Goal: Task Accomplishment & Management: Use online tool/utility

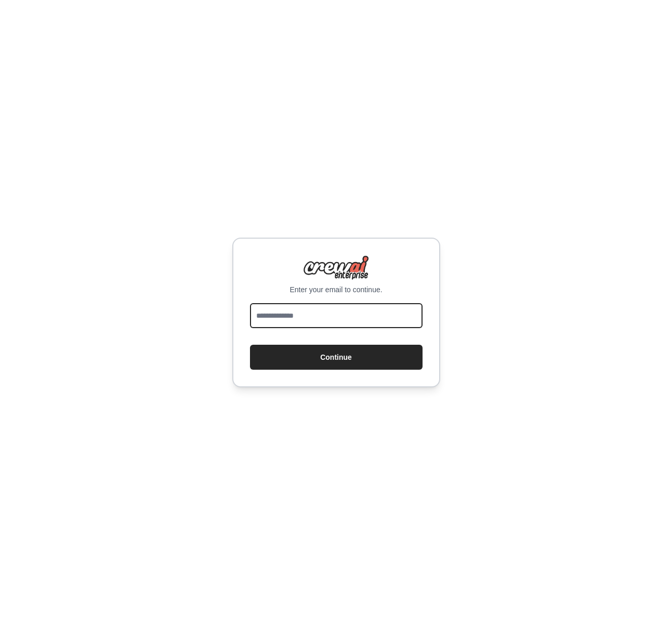
click at [348, 311] on input "email" at bounding box center [336, 315] width 173 height 25
type input "**********"
click at [250, 345] on button "Continue" at bounding box center [336, 357] width 173 height 25
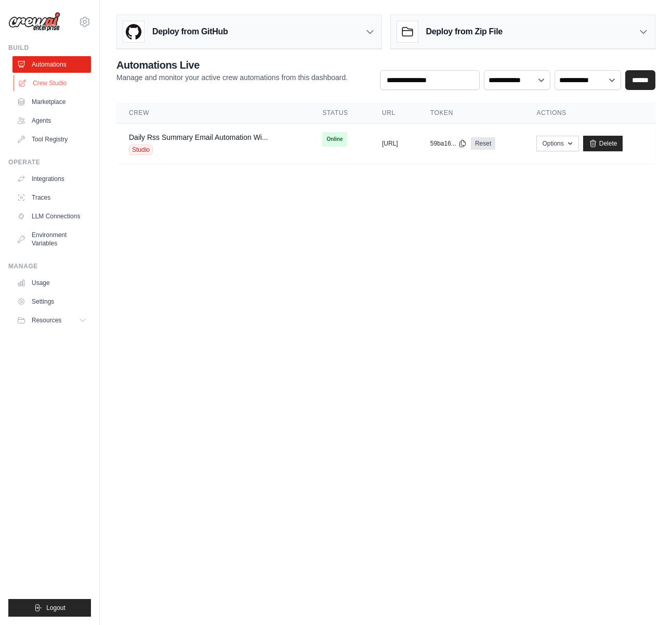
click at [67, 76] on link "Crew Studio" at bounding box center [53, 83] width 79 height 17
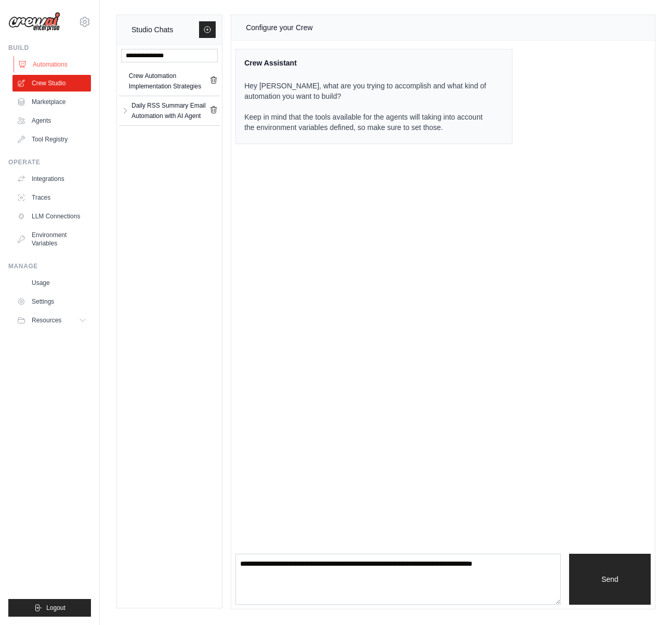
click at [64, 60] on link "Automations" at bounding box center [53, 64] width 79 height 17
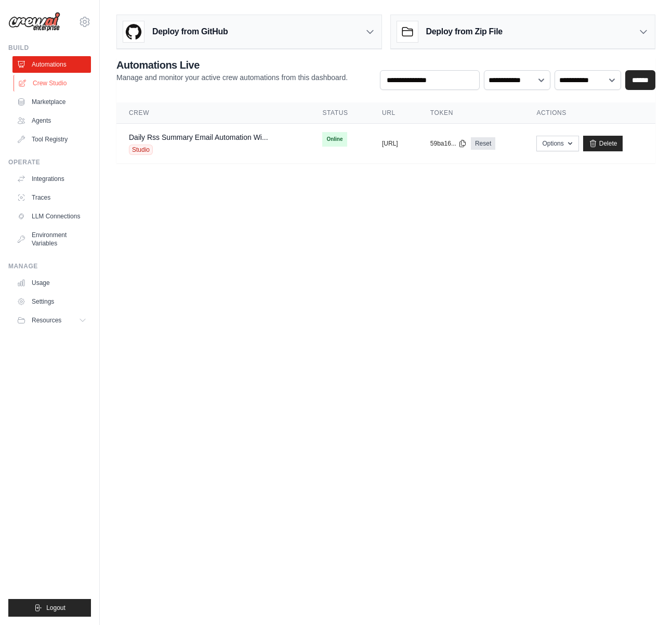
click at [41, 86] on link "Crew Studio" at bounding box center [53, 83] width 79 height 17
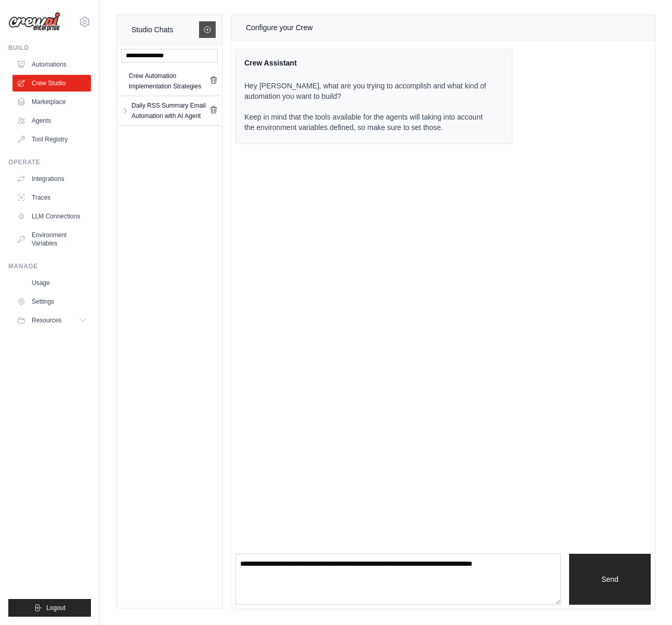
click at [208, 23] on link at bounding box center [207, 29] width 17 height 17
click at [215, 27] on link at bounding box center [207, 29] width 17 height 17
click at [72, 107] on link "Marketplace" at bounding box center [53, 102] width 79 height 17
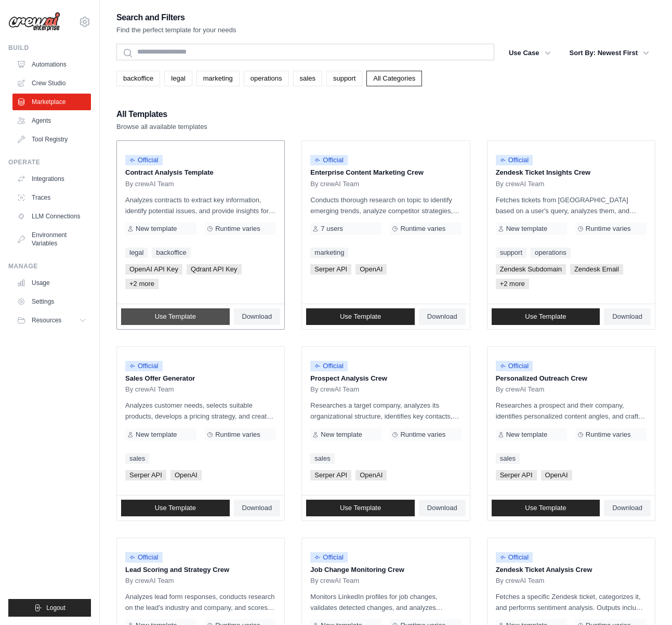
click at [202, 311] on link "Use Template" at bounding box center [175, 316] width 109 height 17
click at [249, 320] on link "Download" at bounding box center [257, 316] width 47 height 17
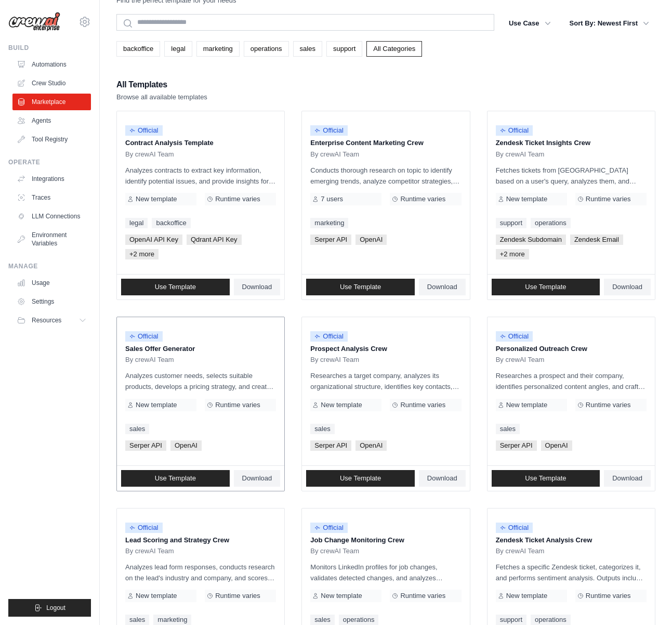
scroll to position [368, 0]
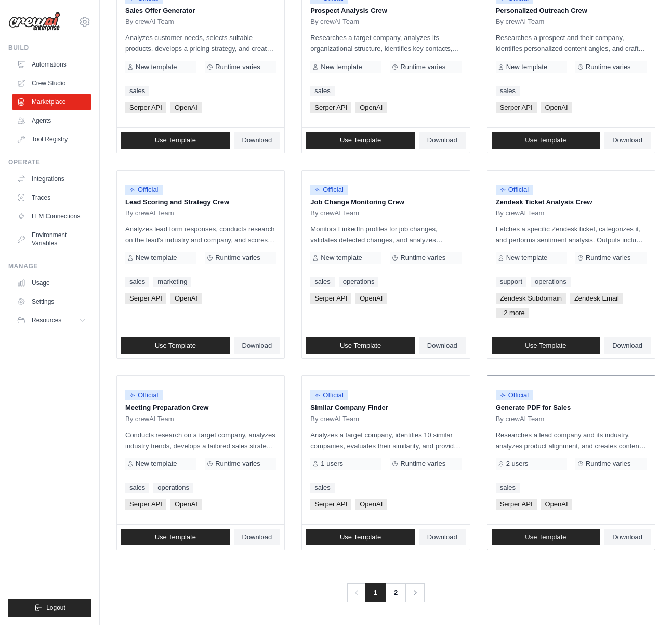
click at [525, 410] on p "Generate PDF for Sales" at bounding box center [571, 407] width 151 height 10
click at [543, 416] on span "By crewAI Team" at bounding box center [520, 419] width 49 height 8
click at [634, 546] on div "Use Template Download" at bounding box center [571, 537] width 167 height 25
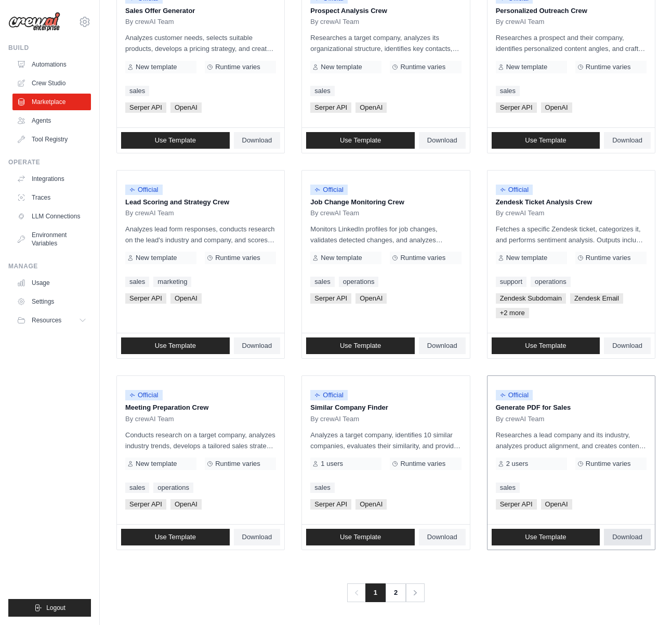
click at [631, 544] on link "Download" at bounding box center [627, 537] width 47 height 17
click at [564, 427] on div "Official Generate PDF for Sales By crewAI Team Researches a lead company and it…" at bounding box center [571, 450] width 167 height 148
click at [561, 541] on span "Use Template" at bounding box center [545, 537] width 41 height 8
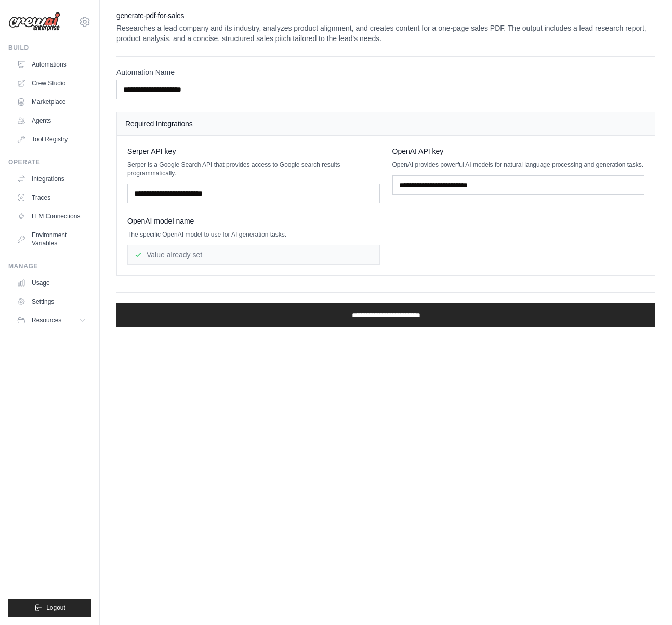
click at [236, 176] on p "Serper is a Google Search API that provides access to Google search results pro…" at bounding box center [253, 169] width 253 height 17
click at [248, 187] on input "text" at bounding box center [253, 194] width 253 height 20
click at [306, 235] on p "The specific OpenAI model to use for AI generation tasks." at bounding box center [253, 234] width 253 height 8
click at [41, 288] on link "Usage" at bounding box center [53, 283] width 79 height 17
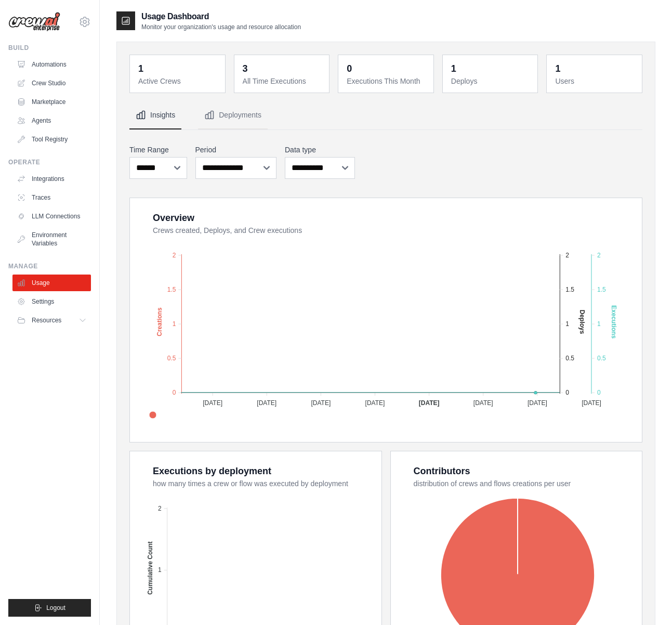
click at [169, 69] on dd "1" at bounding box center [178, 68] width 81 height 15
drag, startPoint x: 439, startPoint y: 76, endPoint x: -64, endPoint y: 73, distance: 503.8
click at [0, 73] on html "david@xpander.ai Settings Build Automations Crew Studio" at bounding box center [336, 377] width 672 height 754
click at [227, 93] on div "1 Active Crews 3 All Time Executions 0 Executions This Month 1 Deploys 1 Users" at bounding box center [385, 384] width 513 height 659
click at [227, 93] on div "1 Active Crews 3 All Time Executions 0 Executions This Month 1 Deploys 1 Users" at bounding box center [385, 74] width 513 height 38
